Goal: Information Seeking & Learning: Check status

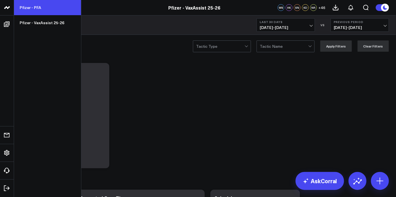
click at [50, 8] on link "Pfizer - PFA" at bounding box center [47, 7] width 67 height 15
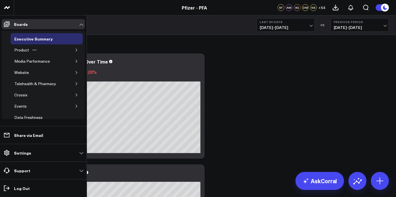
click at [74, 48] on button "button" at bounding box center [77, 50] width 6 height 6
click at [72, 61] on icon "button" at bounding box center [73, 60] width 3 height 3
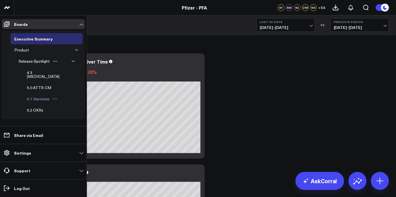
click at [43, 95] on div "5.1 Vaccines" at bounding box center [38, 98] width 25 height 7
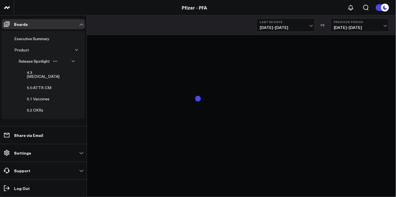
click at [305, 29] on span "[DATE] - [DATE]" at bounding box center [286, 27] width 52 height 4
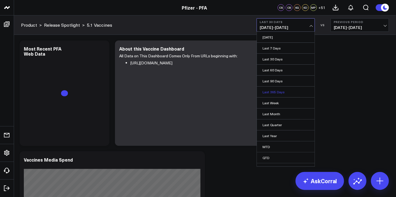
scroll to position [17, 0]
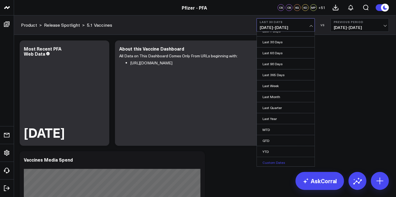
click at [279, 158] on link "Custom Dates" at bounding box center [286, 162] width 58 height 11
select select "9"
select select "2025"
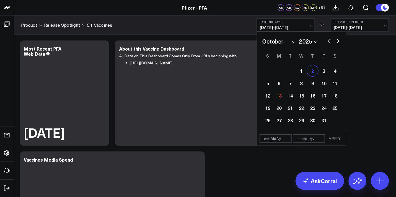
click at [315, 71] on div "2" at bounding box center [312, 70] width 11 height 11
type input "[DATE]"
select select "9"
select select "2025"
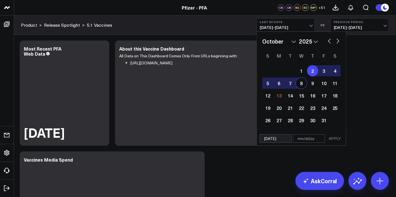
click at [300, 85] on div "8" at bounding box center [301, 82] width 11 height 11
type input "[DATE]"
select select "9"
select select "2025"
click at [338, 138] on button "APPLY" at bounding box center [334, 138] width 17 height 8
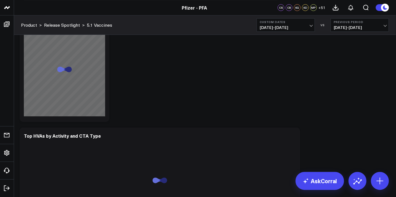
scroll to position [1899, 0]
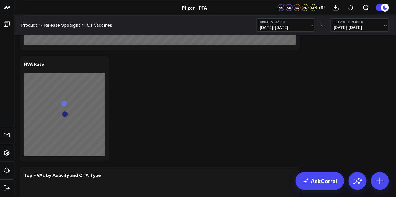
click at [367, 75] on div "Modify via AI Copy link to widget Ask support Remove Create linked copy Executi…" at bounding box center [205, 61] width 376 height 3845
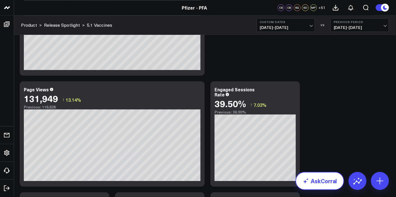
scroll to position [437, 0]
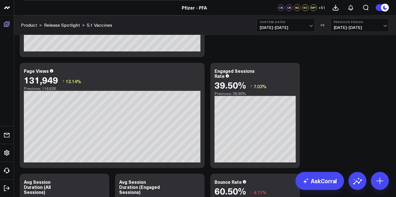
click at [6, 25] on icon at bounding box center [6, 24] width 7 height 7
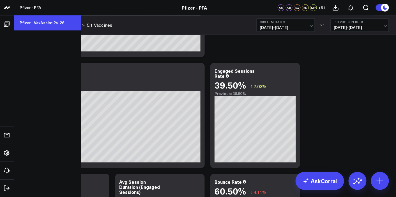
click at [60, 24] on link "Pfizer - VaxAssist 25-26" at bounding box center [47, 22] width 67 height 15
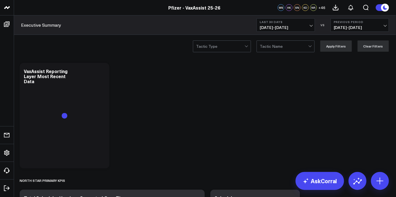
click at [289, 26] on span "[DATE] - [DATE]" at bounding box center [286, 27] width 52 height 4
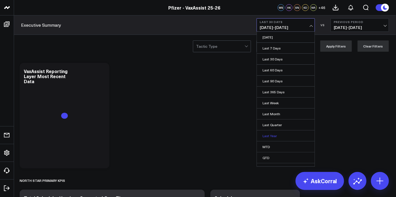
scroll to position [17, 0]
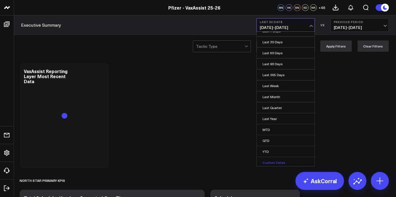
click at [271, 160] on link "Custom Dates" at bounding box center [286, 162] width 58 height 11
select select "9"
select select "2025"
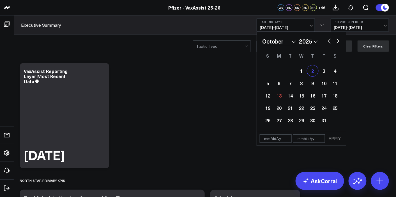
click at [314, 72] on div "2" at bounding box center [312, 70] width 11 height 11
type input "[DATE]"
select select "9"
select select "2025"
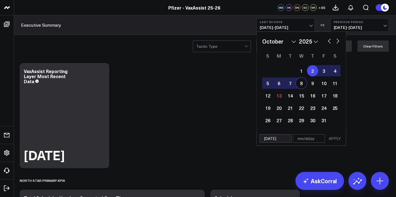
click at [304, 80] on div "8" at bounding box center [301, 82] width 11 height 11
type input "[DATE]"
select select "9"
select select "2025"
click at [339, 140] on button "APPLY" at bounding box center [334, 138] width 17 height 8
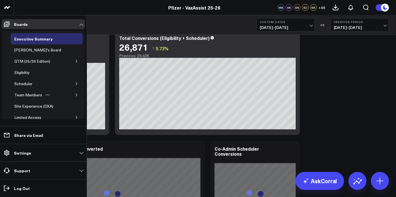
scroll to position [28, 0]
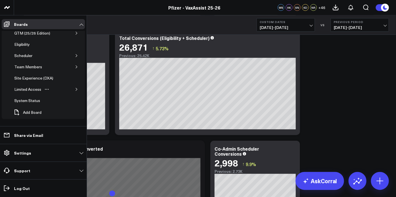
click at [75, 88] on icon "button" at bounding box center [76, 88] width 3 height 3
click at [49, 100] on div "PFA - Cross Domain" at bounding box center [36, 100] width 38 height 7
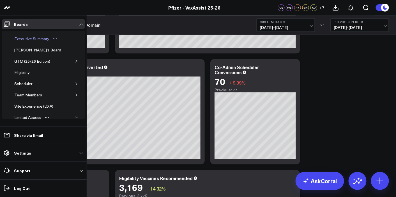
click at [31, 40] on div "Executive Summary" at bounding box center [32, 38] width 38 height 7
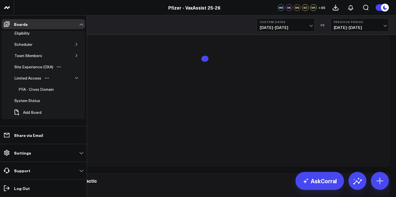
scroll to position [7, 0]
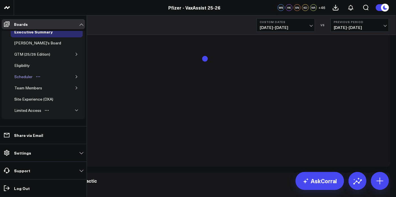
click at [28, 77] on div "Scheduler" at bounding box center [23, 76] width 21 height 7
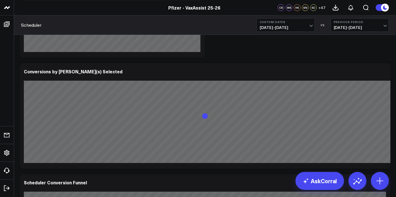
scroll to position [549, 0]
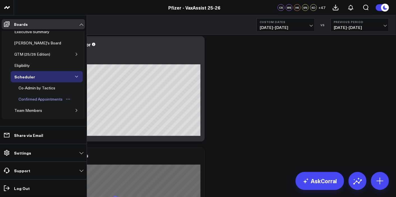
scroll to position [65, 0]
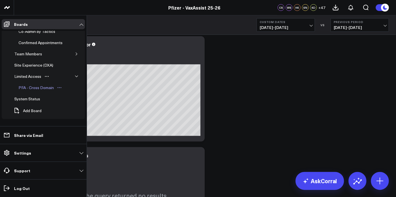
click at [38, 90] on div "PFA - Cross Domain" at bounding box center [36, 87] width 38 height 7
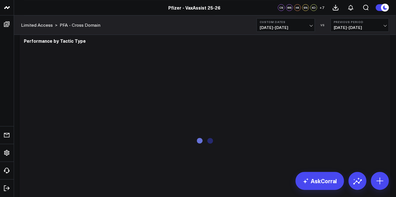
scroll to position [1274, 0]
click at [387, 76] on div "Performance by Tactic Type" at bounding box center [205, 140] width 371 height 216
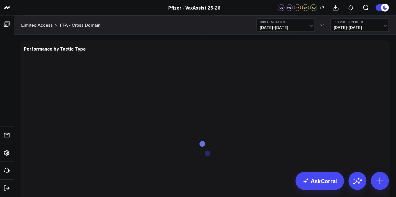
scroll to position [1264, 0]
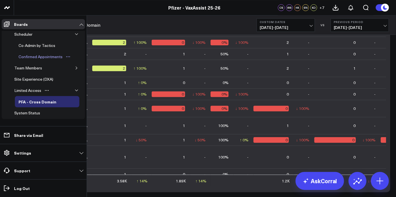
scroll to position [0, 0]
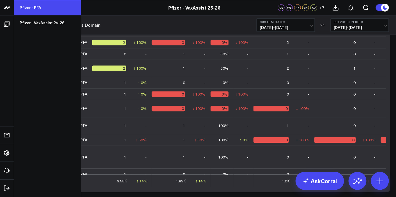
click at [38, 8] on link "Pfizer - PFA" at bounding box center [47, 7] width 67 height 15
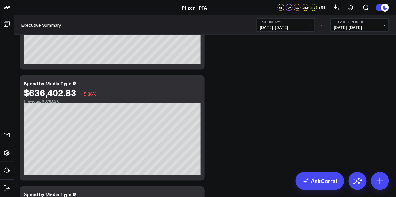
scroll to position [200, 0]
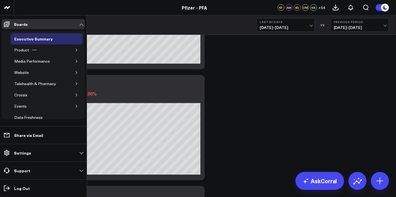
click at [75, 48] on icon "button" at bounding box center [76, 49] width 3 height 3
click at [72, 62] on icon "button" at bounding box center [73, 60] width 3 height 3
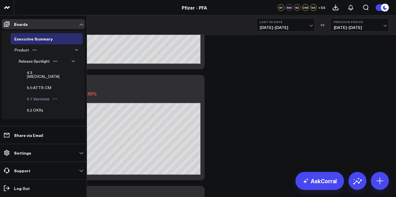
click at [42, 95] on div "5.1 Vaccines" at bounding box center [38, 98] width 25 height 7
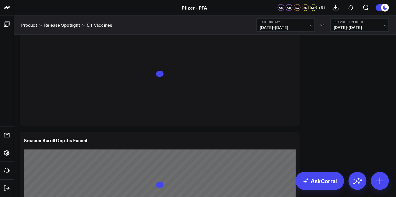
scroll to position [904, 0]
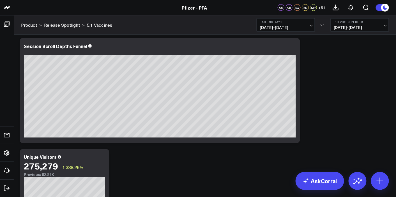
click at [305, 29] on span "[DATE] - [DATE]" at bounding box center [286, 27] width 52 height 4
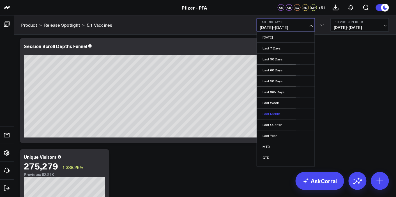
scroll to position [17, 0]
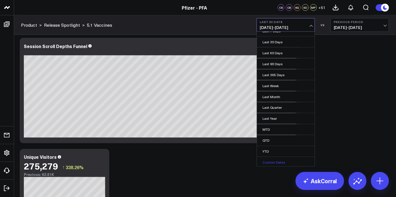
click at [272, 162] on link "Custom Dates" at bounding box center [286, 162] width 58 height 11
select select "9"
select select "2025"
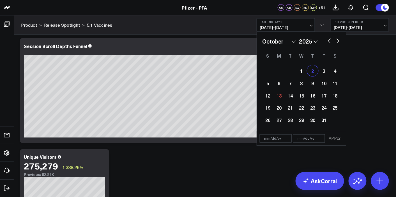
click at [312, 73] on div "2" at bounding box center [312, 70] width 11 height 11
type input "[DATE]"
select select "9"
select select "2025"
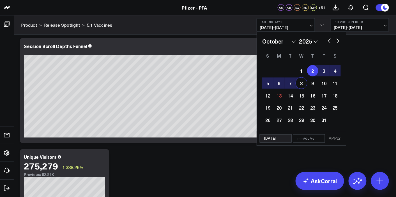
click at [300, 83] on div "8" at bounding box center [301, 82] width 11 height 11
type input "[DATE]"
select select "9"
select select "2025"
click at [340, 138] on button "APPLY" at bounding box center [334, 138] width 17 height 8
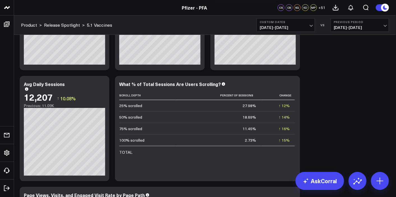
scroll to position [627, 0]
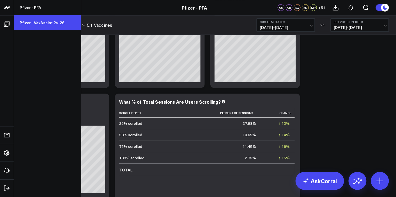
click at [44, 27] on link "Pfizer - VaxAssist 25-26" at bounding box center [47, 22] width 67 height 15
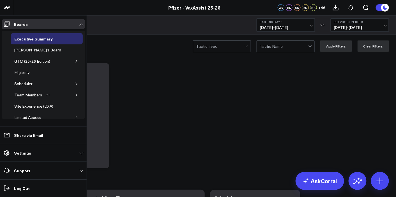
scroll to position [28, 0]
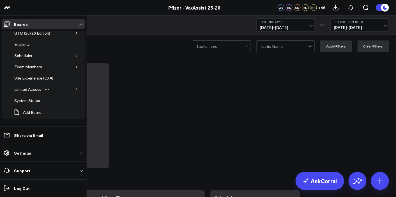
click at [75, 87] on icon "button" at bounding box center [76, 88] width 3 height 3
click at [42, 100] on div "PFA - Cross Domain" at bounding box center [36, 100] width 38 height 7
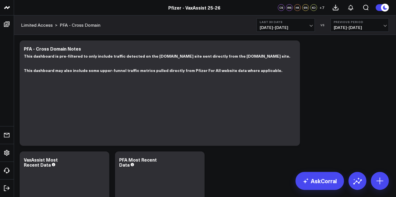
click at [310, 27] on span "[DATE] - [DATE]" at bounding box center [286, 27] width 52 height 4
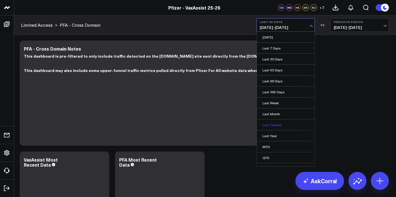
scroll to position [17, 0]
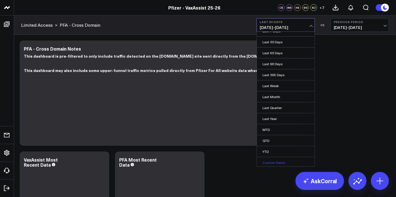
click at [270, 161] on link "Custom Dates" at bounding box center [286, 162] width 58 height 11
select select "9"
select select "2025"
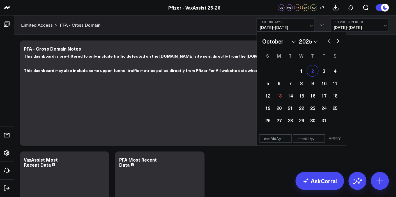
click at [310, 73] on div "2" at bounding box center [312, 70] width 11 height 11
type input "[DATE]"
select select "9"
select select "2025"
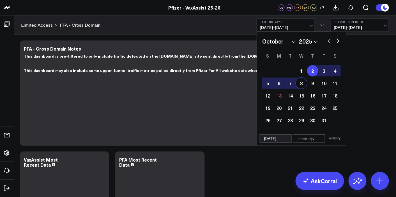
click at [301, 86] on div "8" at bounding box center [301, 82] width 11 height 11
type input "[DATE]"
select select "9"
select select "2025"
click at [333, 137] on button "APPLY" at bounding box center [334, 138] width 17 height 8
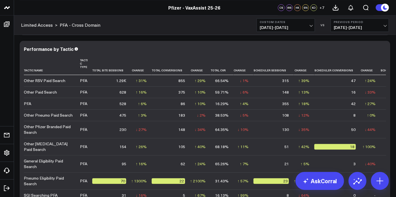
scroll to position [1690, 0]
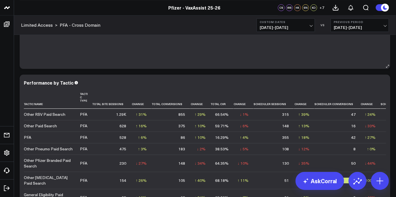
click at [386, 68] on icon at bounding box center [388, 66] width 4 height 4
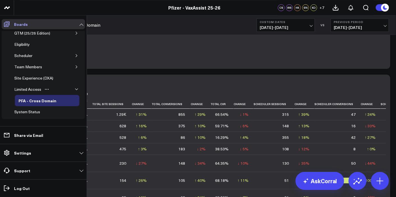
click at [8, 26] on icon at bounding box center [7, 24] width 6 height 5
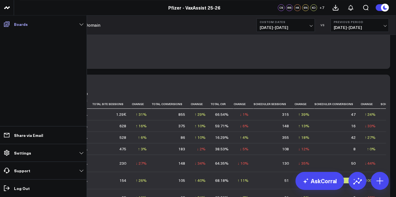
click at [5, 26] on icon at bounding box center [6, 24] width 7 height 7
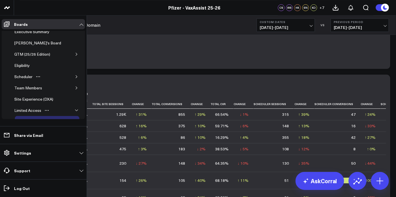
scroll to position [7, 0]
click at [75, 76] on icon "button" at bounding box center [76, 76] width 3 height 3
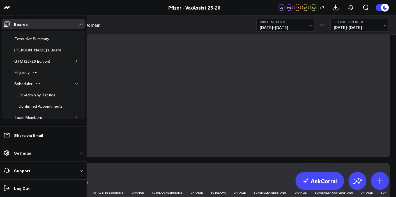
scroll to position [1598, 0]
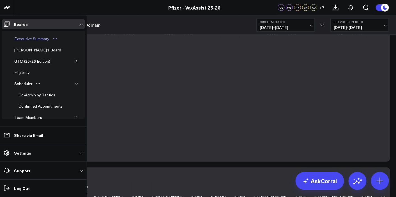
click at [34, 37] on div "Executive Summary" at bounding box center [32, 38] width 38 height 7
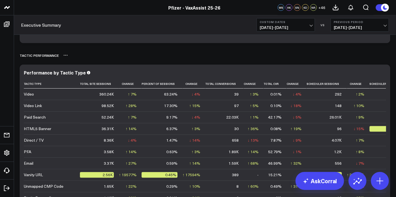
scroll to position [1640, 0]
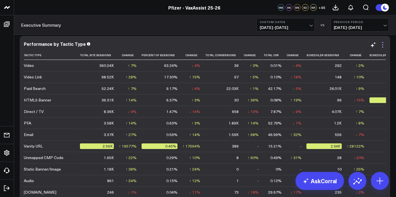
click at [382, 45] on icon at bounding box center [382, 45] width 7 height 7
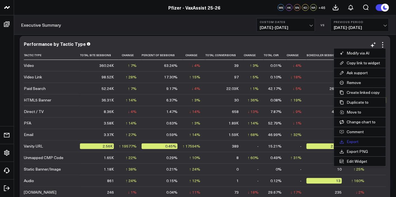
click at [352, 140] on button "Export" at bounding box center [360, 142] width 52 height 10
